Goal: Task Accomplishment & Management: Use online tool/utility

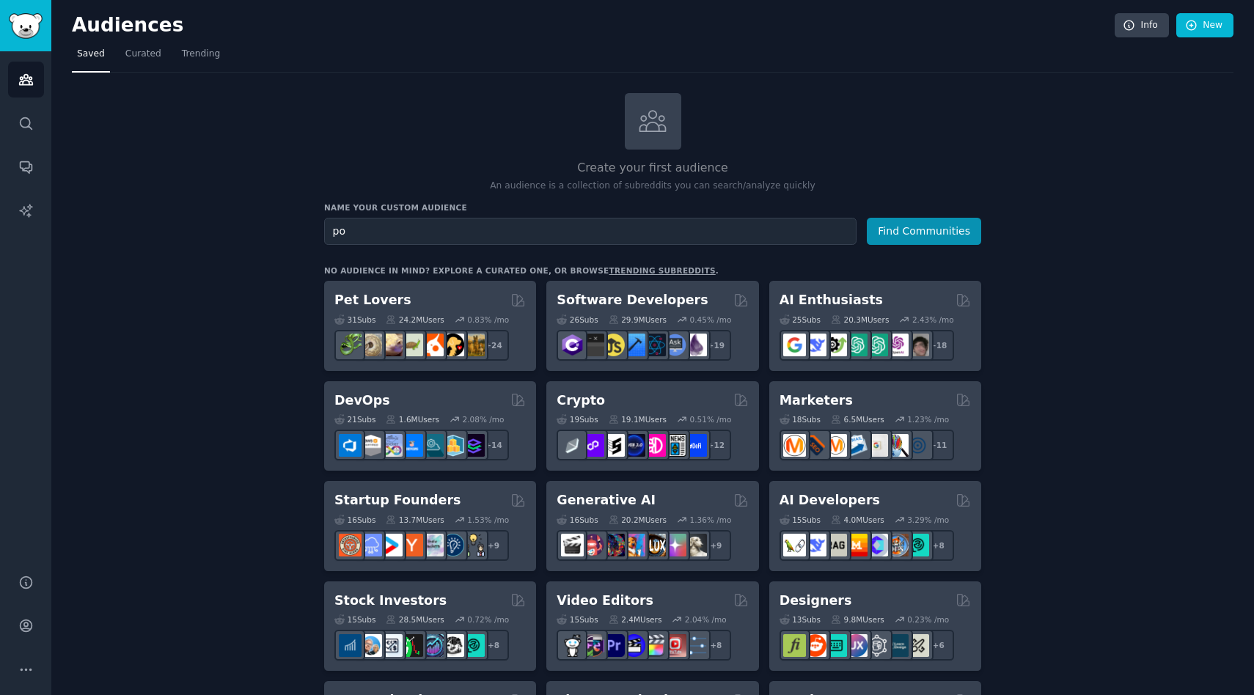
type input "p"
type input "IT postmortem"
click at [894, 233] on button "Find Communities" at bounding box center [924, 231] width 114 height 27
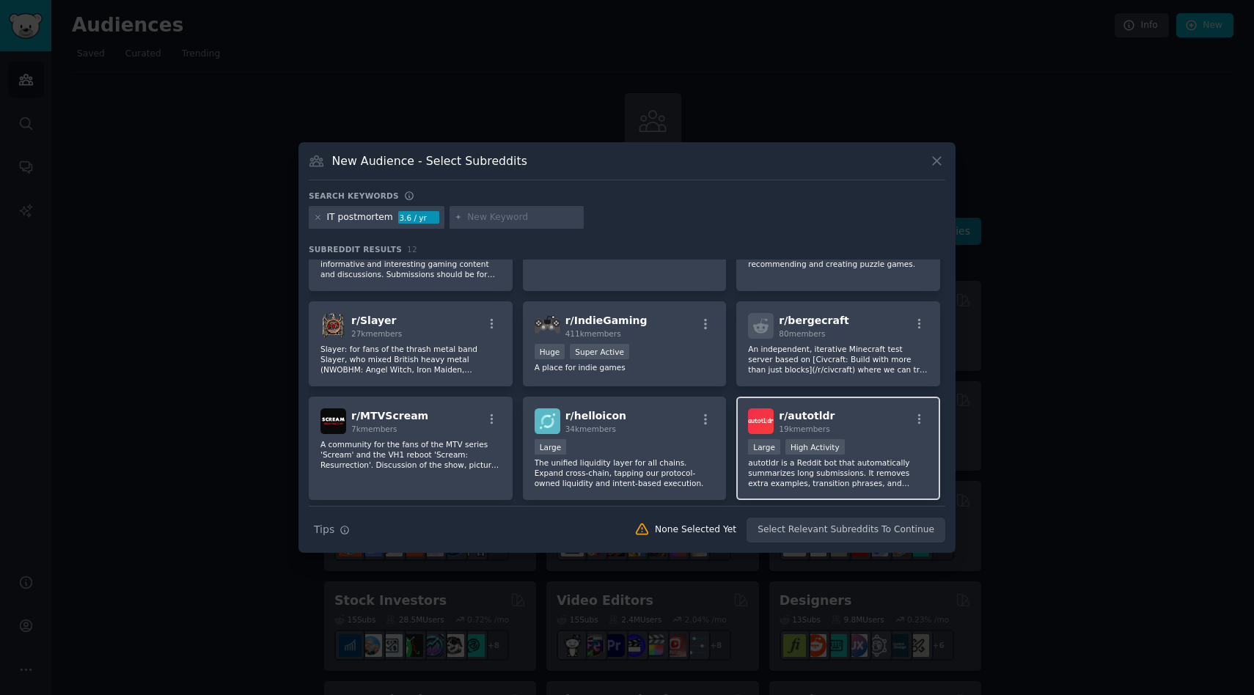
scroll to position [230, 0]
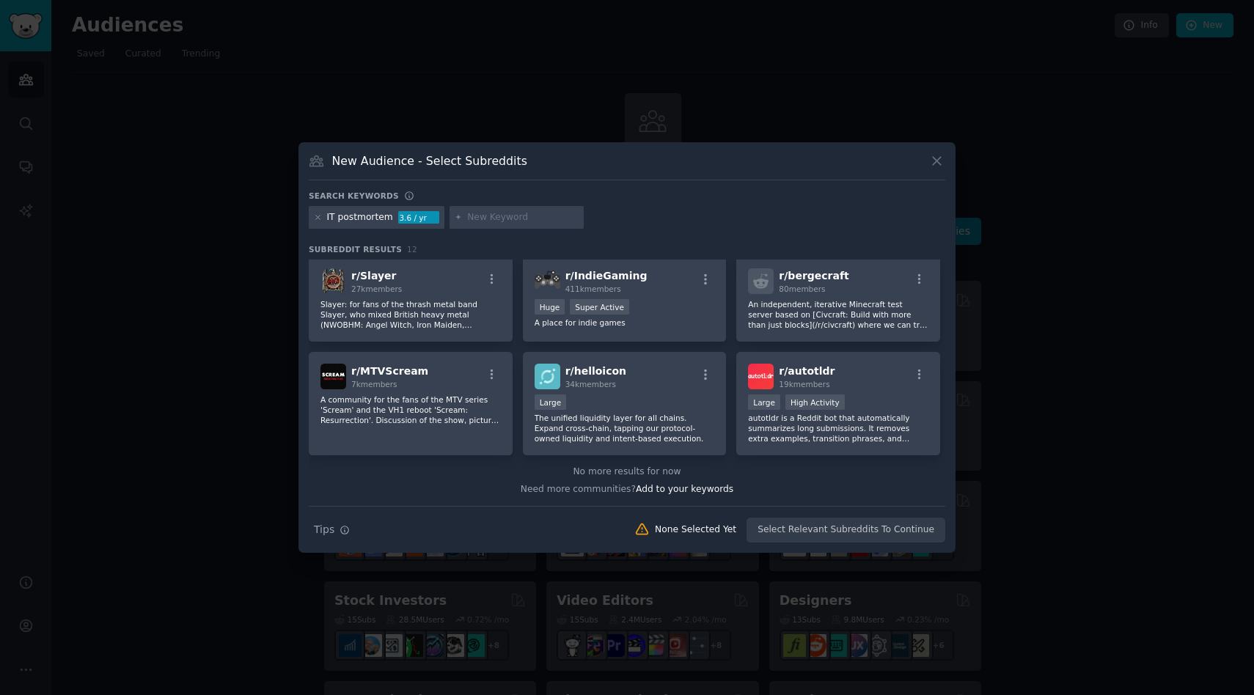
click at [938, 160] on icon at bounding box center [937, 161] width 8 height 8
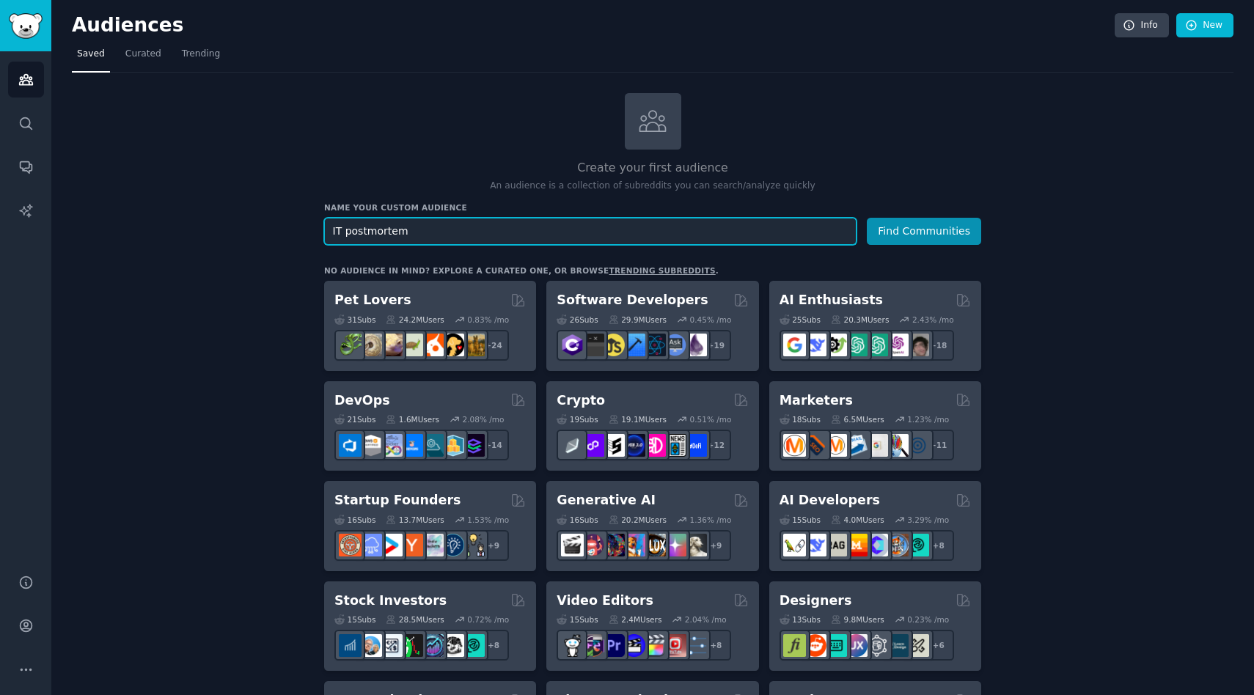
drag, startPoint x: 526, startPoint y: 227, endPoint x: 192, endPoint y: 191, distance: 335.7
type input "outage"
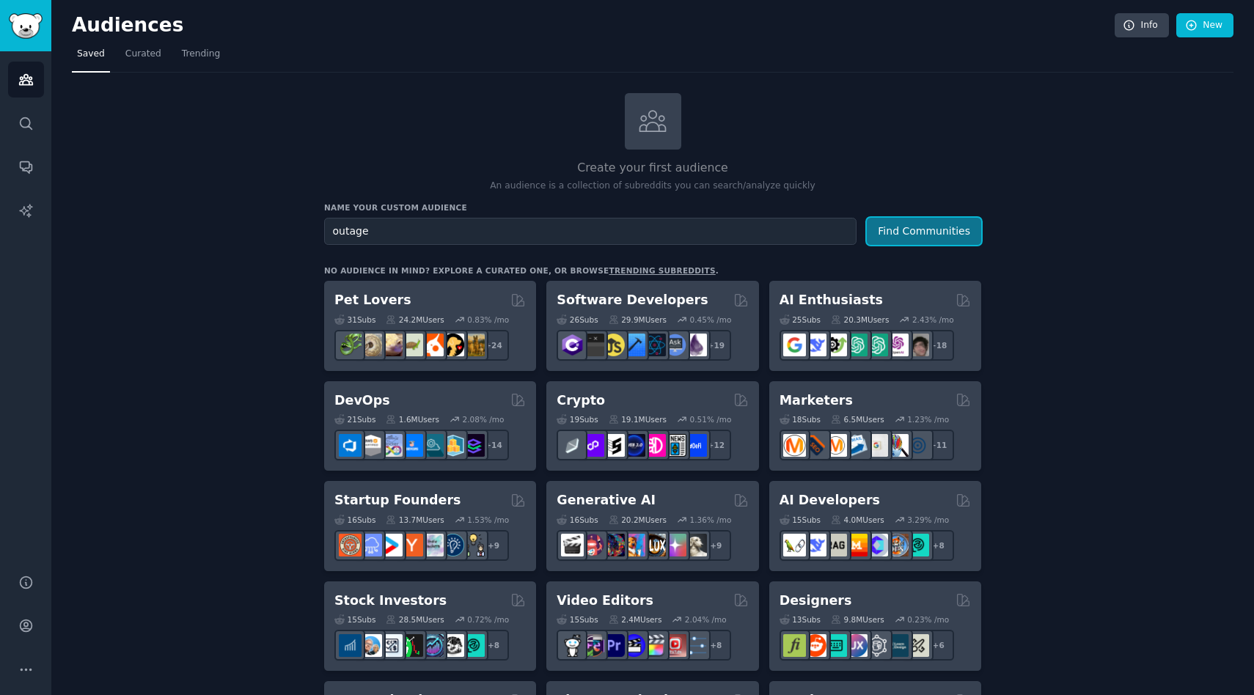
click at [930, 227] on button "Find Communities" at bounding box center [924, 231] width 114 height 27
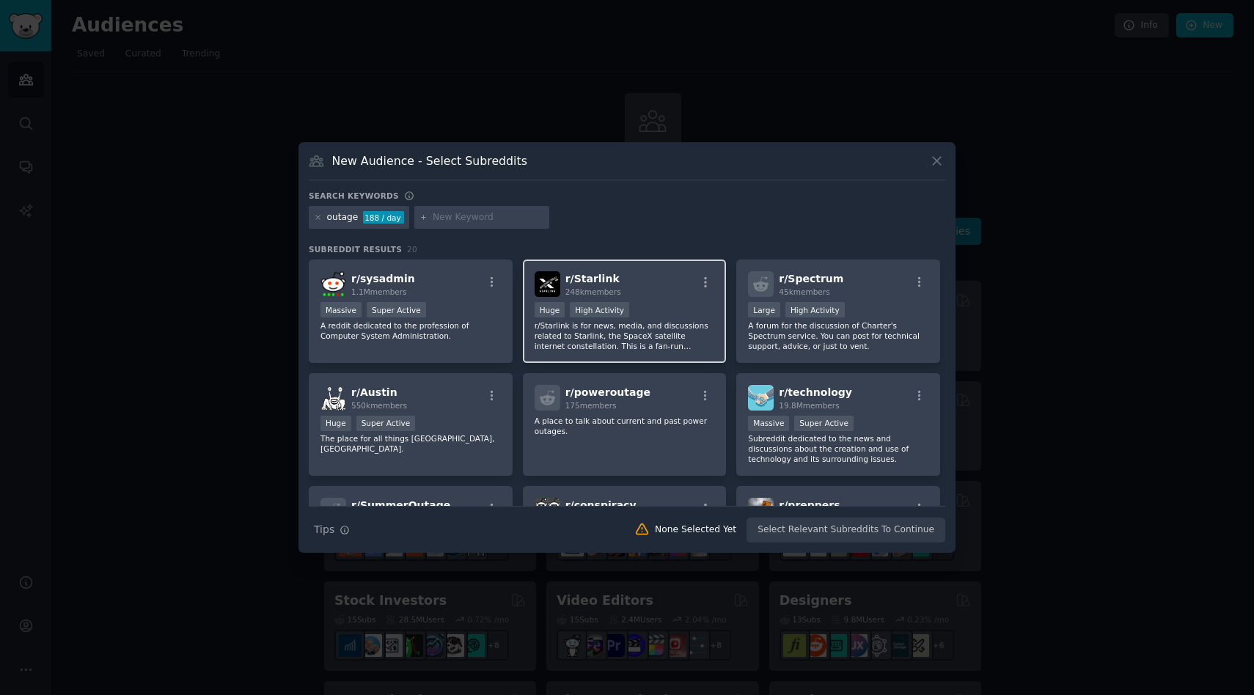
click at [608, 281] on span "r/ Starlink" at bounding box center [592, 279] width 54 height 12
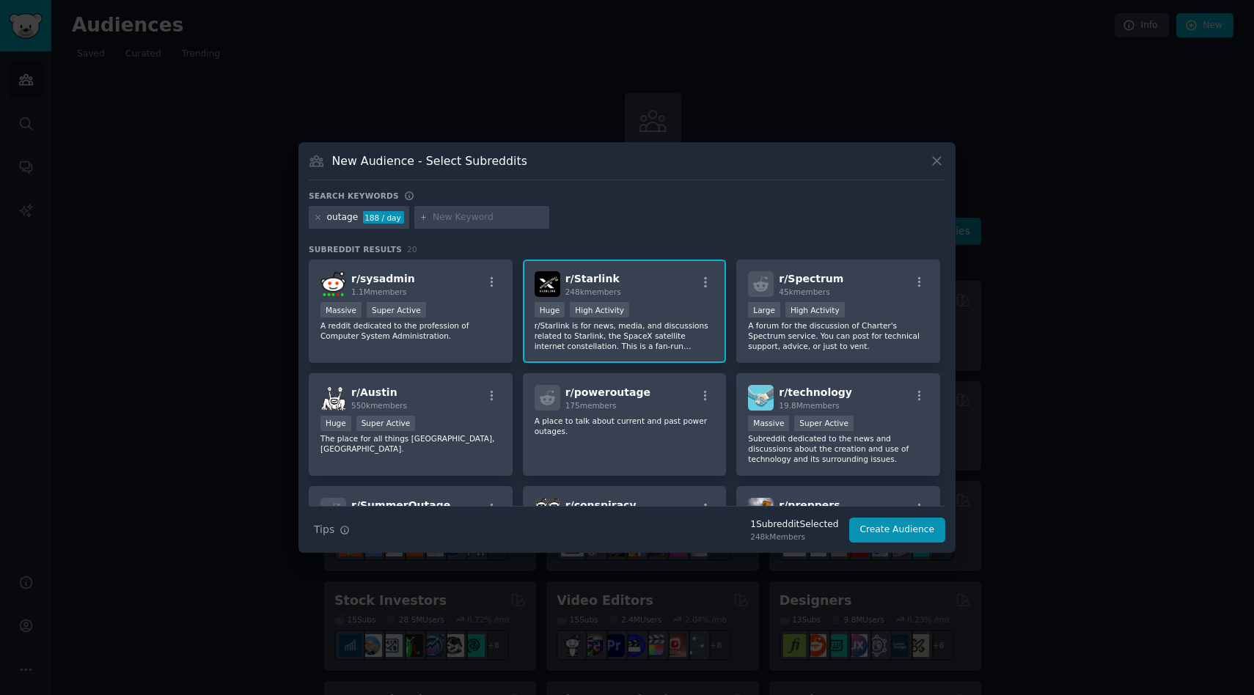
click at [410, 161] on h3 "New Audience - Select Subreddits" at bounding box center [429, 160] width 195 height 15
click at [419, 161] on h3 "New Audience - Select Subreddits" at bounding box center [429, 160] width 195 height 15
click at [602, 282] on span "r/ Starlink" at bounding box center [592, 279] width 54 height 12
